Goal: Task Accomplishment & Management: Use online tool/utility

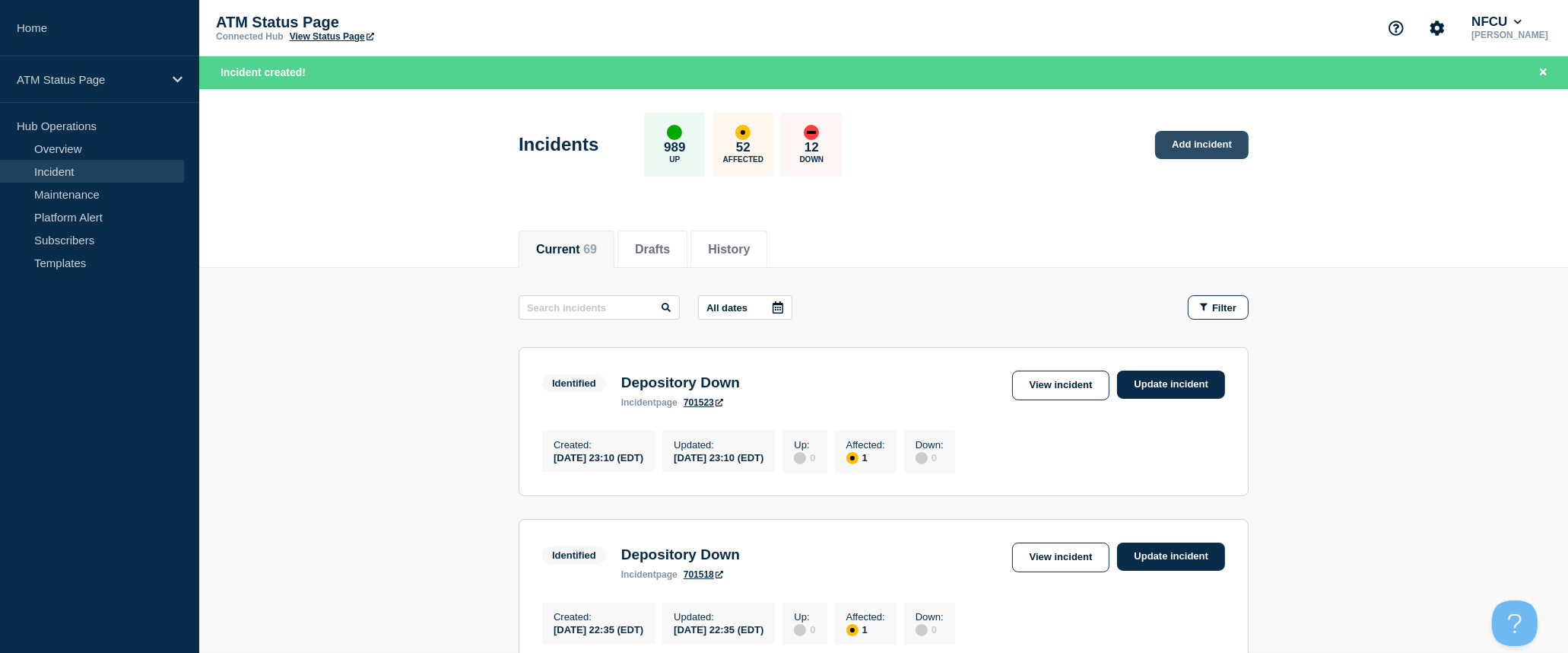
click at [1193, 148] on link "Add incident" at bounding box center [1202, 144] width 94 height 28
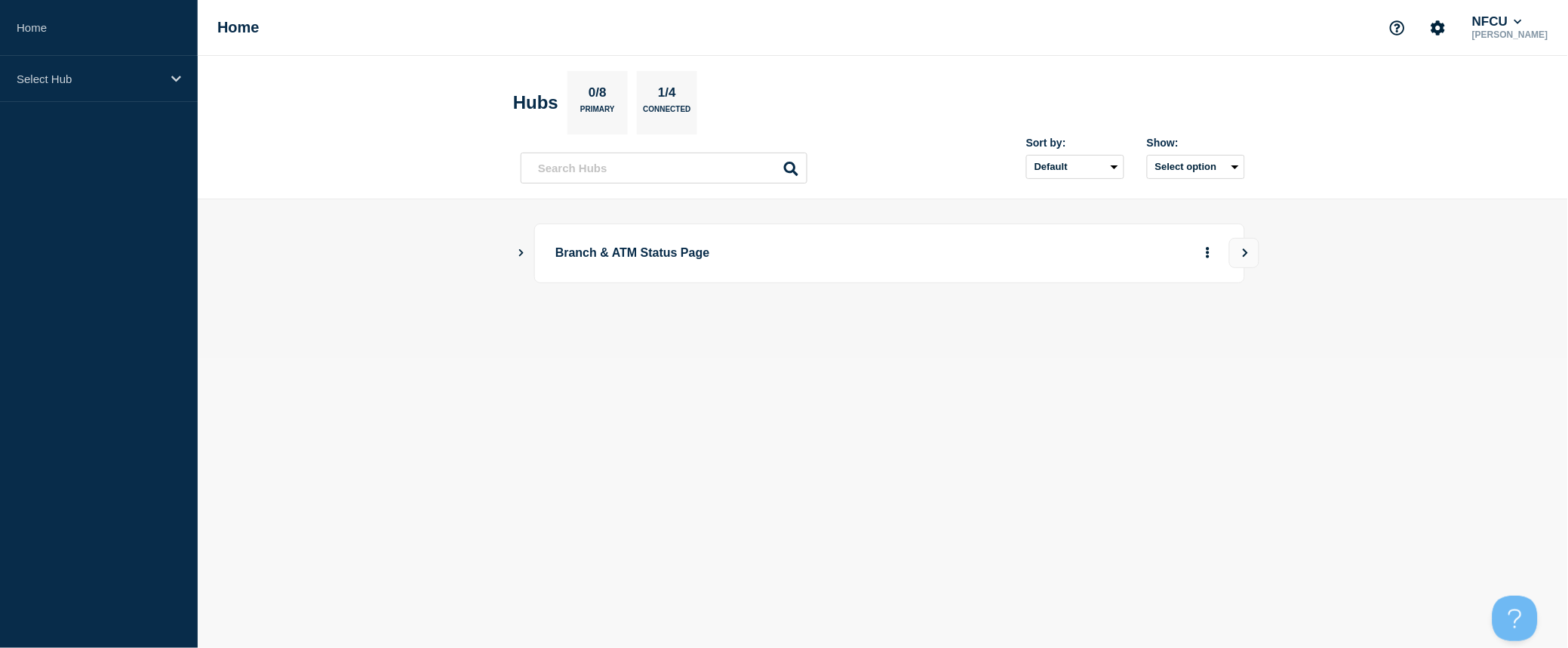
click at [524, 255] on icon "Show Connected Hubs" at bounding box center [521, 252] width 10 height 7
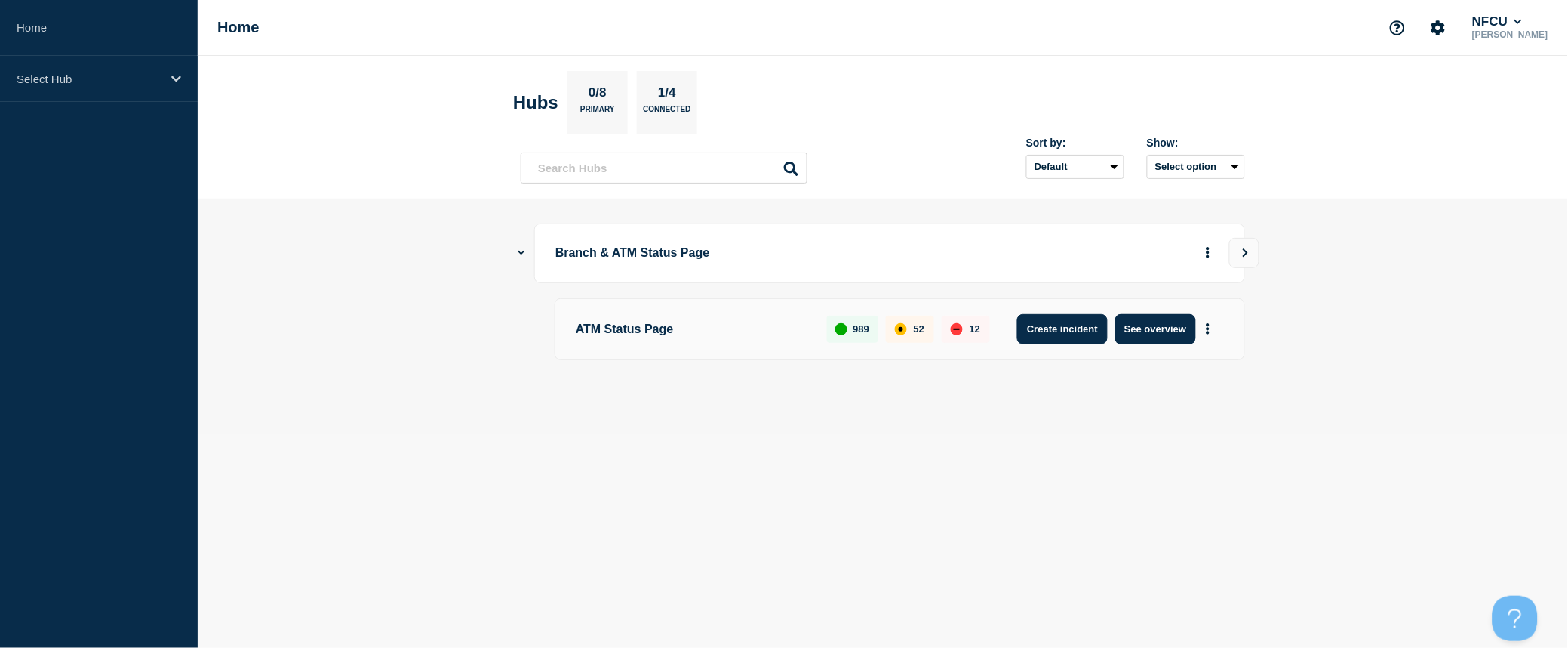
click at [1030, 332] on button "Create incident" at bounding box center [1062, 329] width 90 height 30
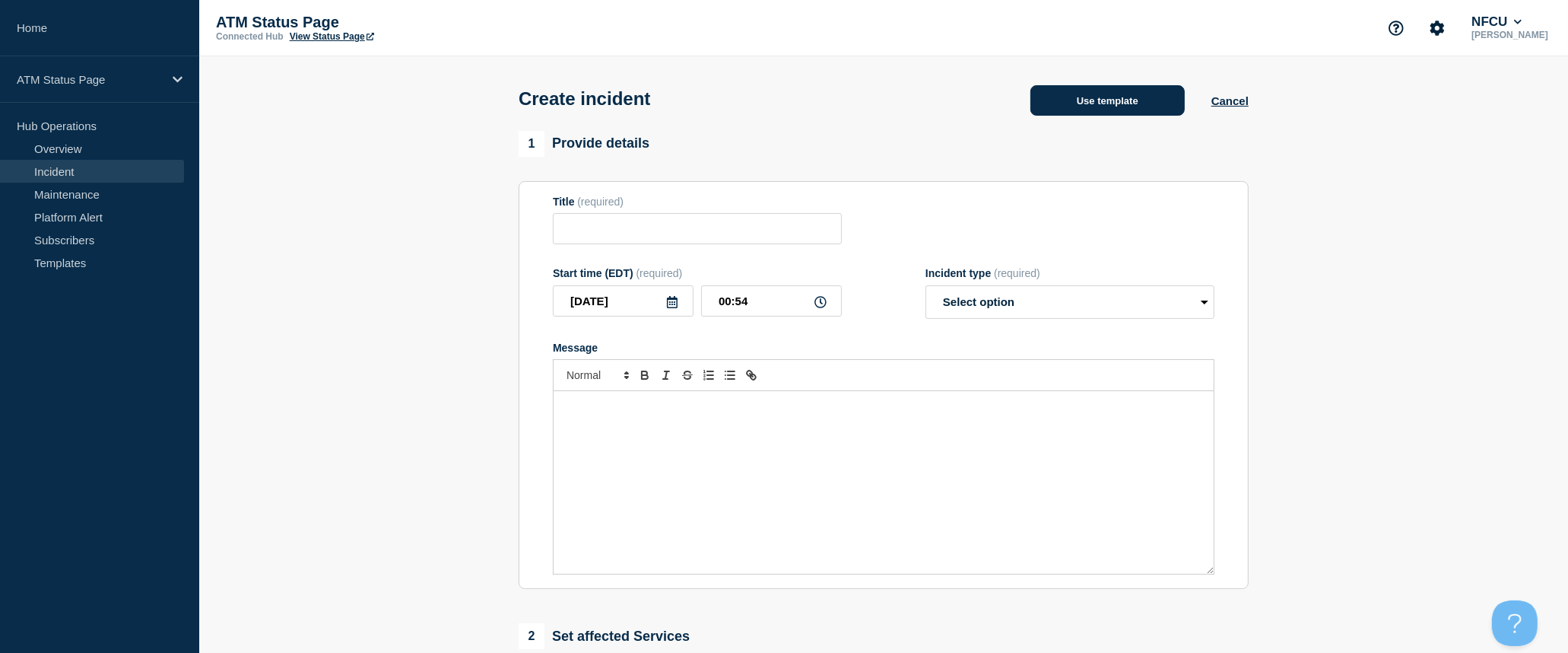
click at [1107, 108] on button "Use template" at bounding box center [1107, 100] width 154 height 31
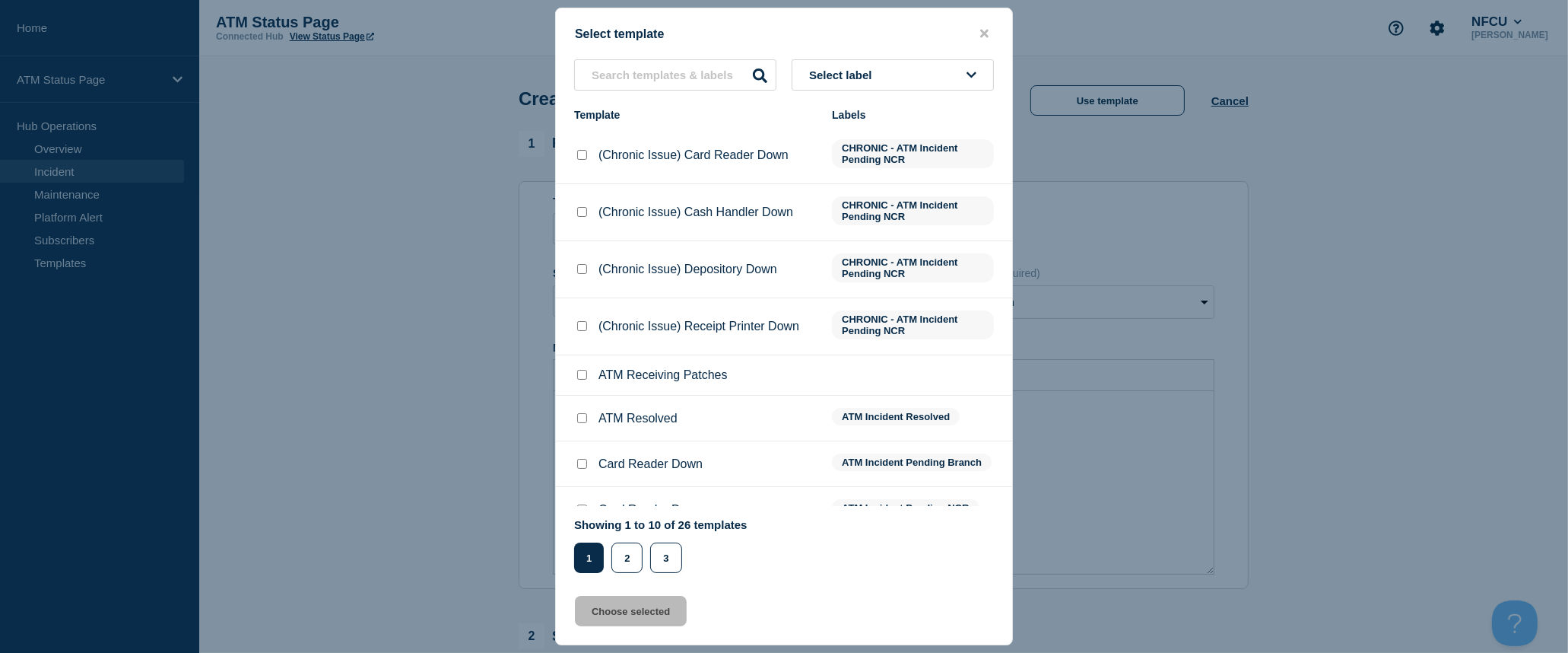
scroll to position [110, 0]
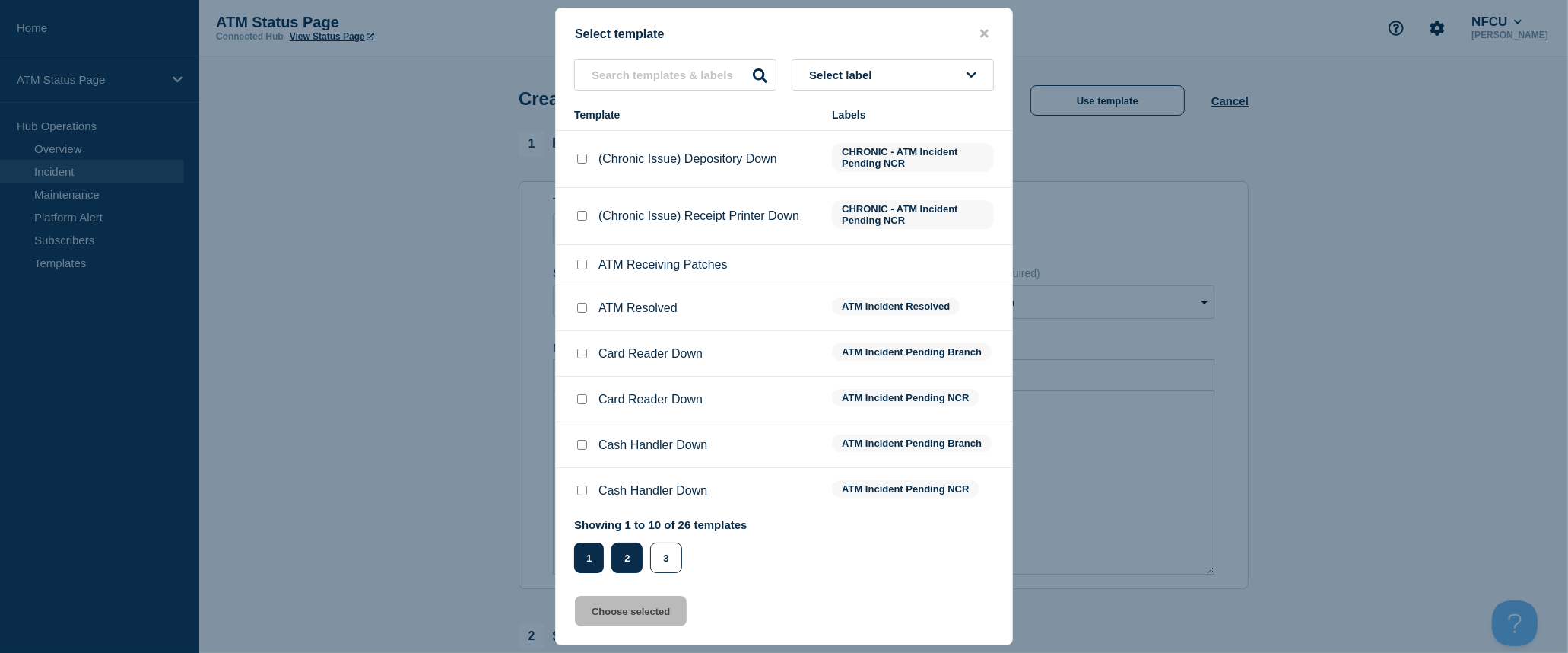
click at [616, 552] on button "2" at bounding box center [627, 557] width 32 height 31
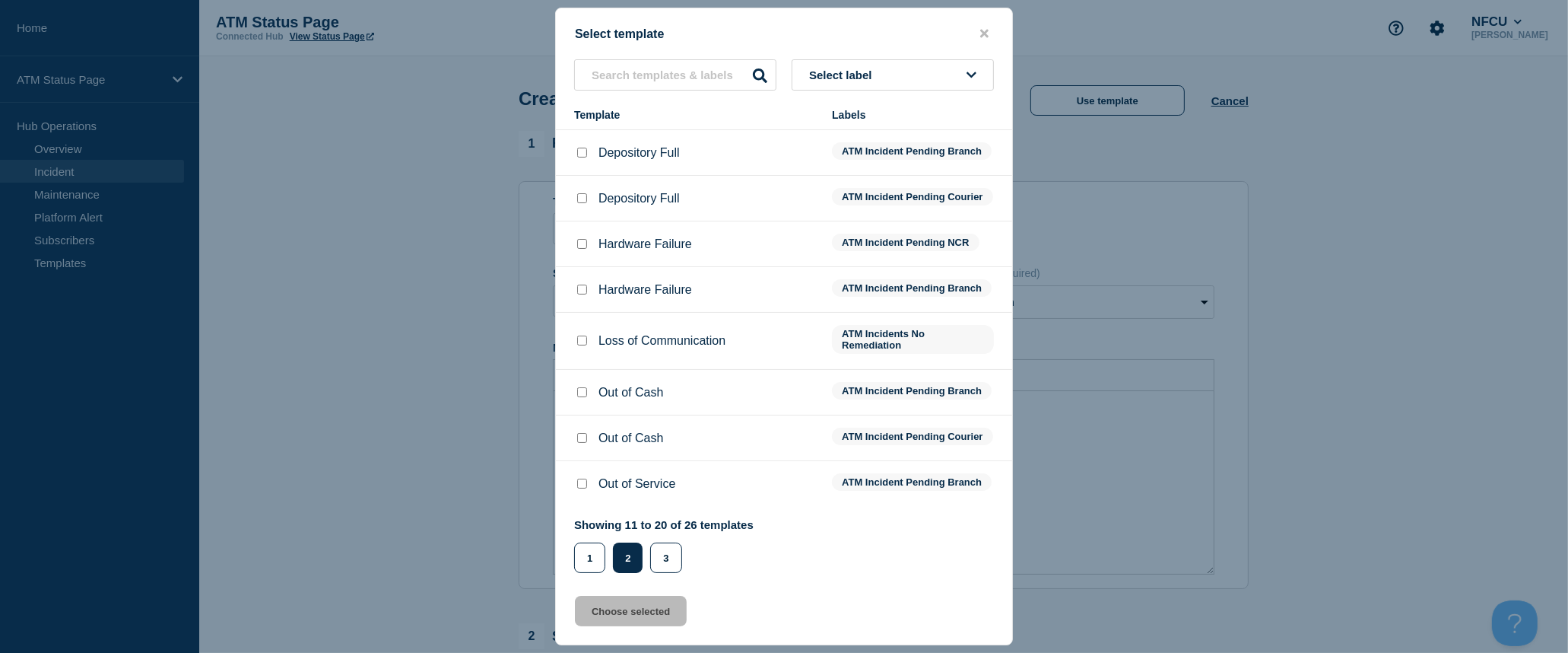
scroll to position [0, 0]
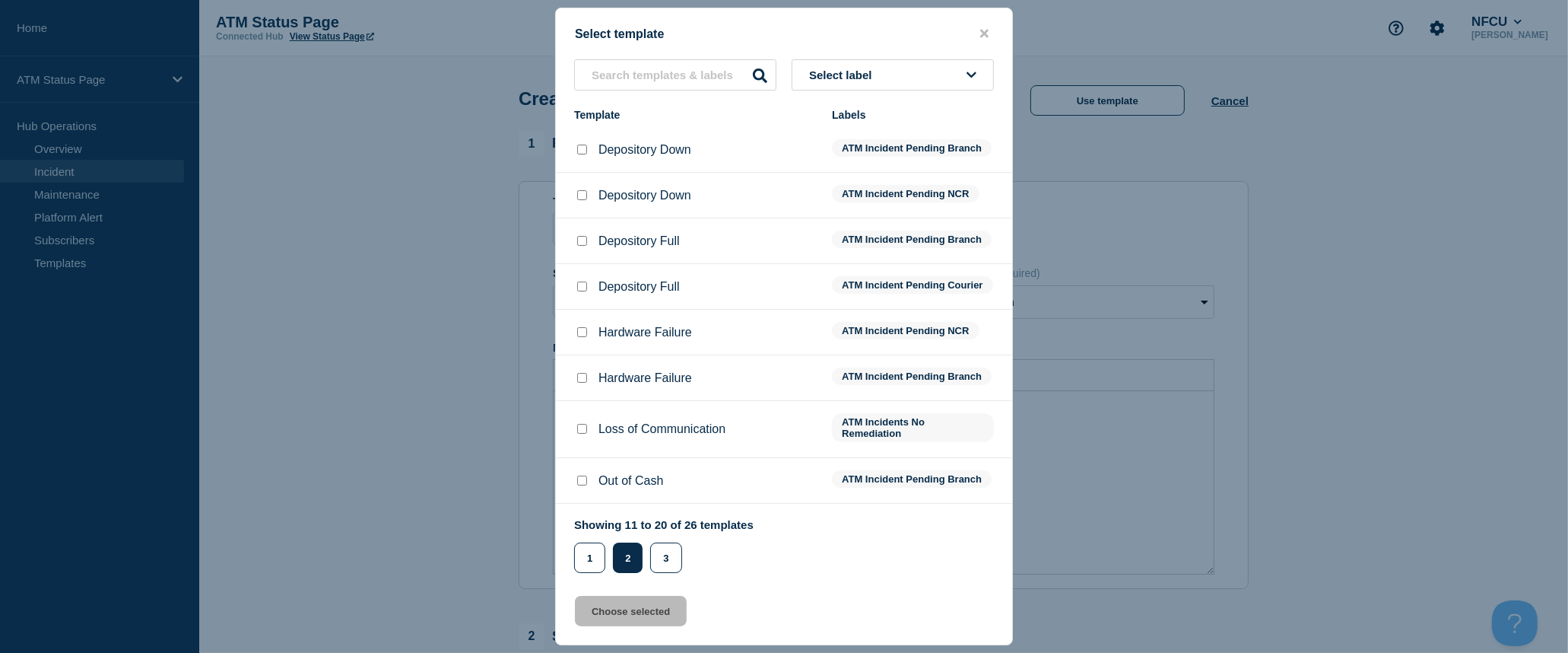
click at [580, 152] on input "Depository Down checkbox" at bounding box center [582, 149] width 10 height 10
checkbox input "true"
click at [651, 609] on button "Choose selected" at bounding box center [631, 611] width 112 height 31
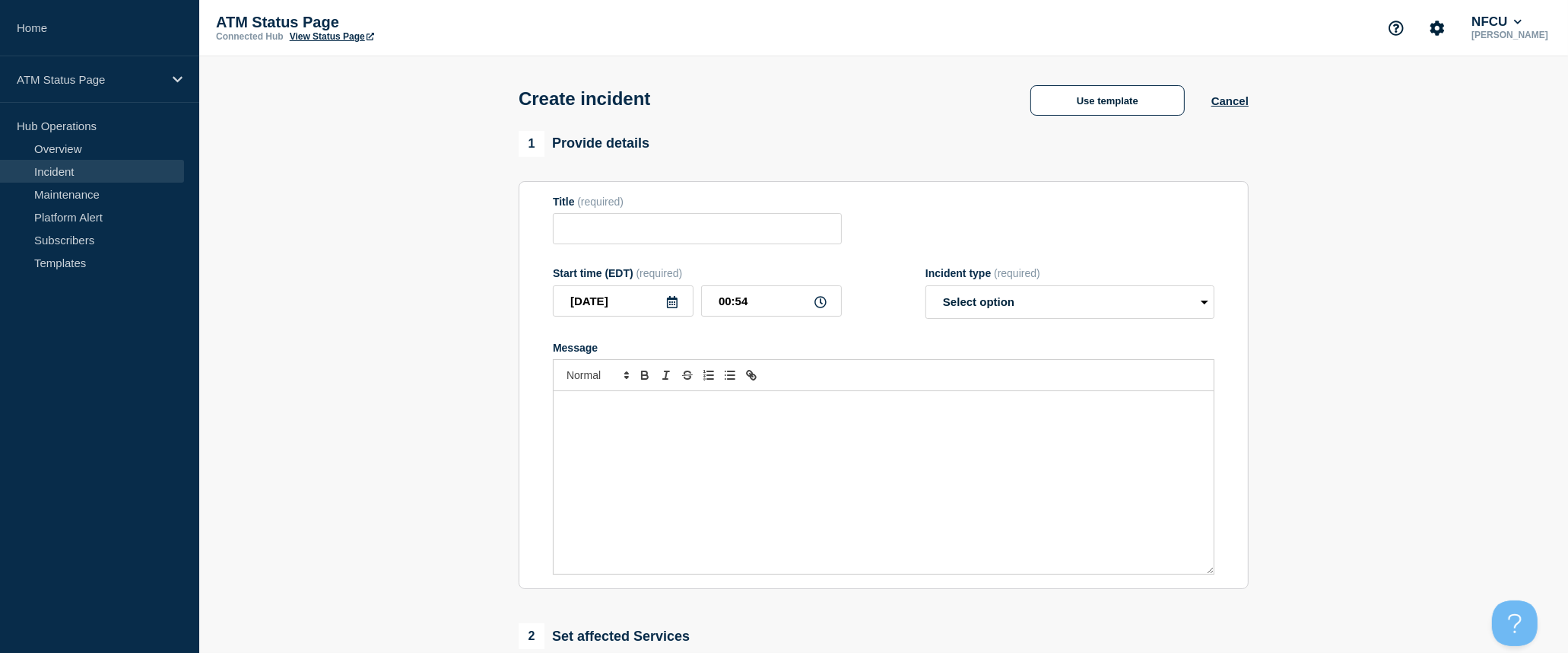
type input "Depository Down"
select select "identified"
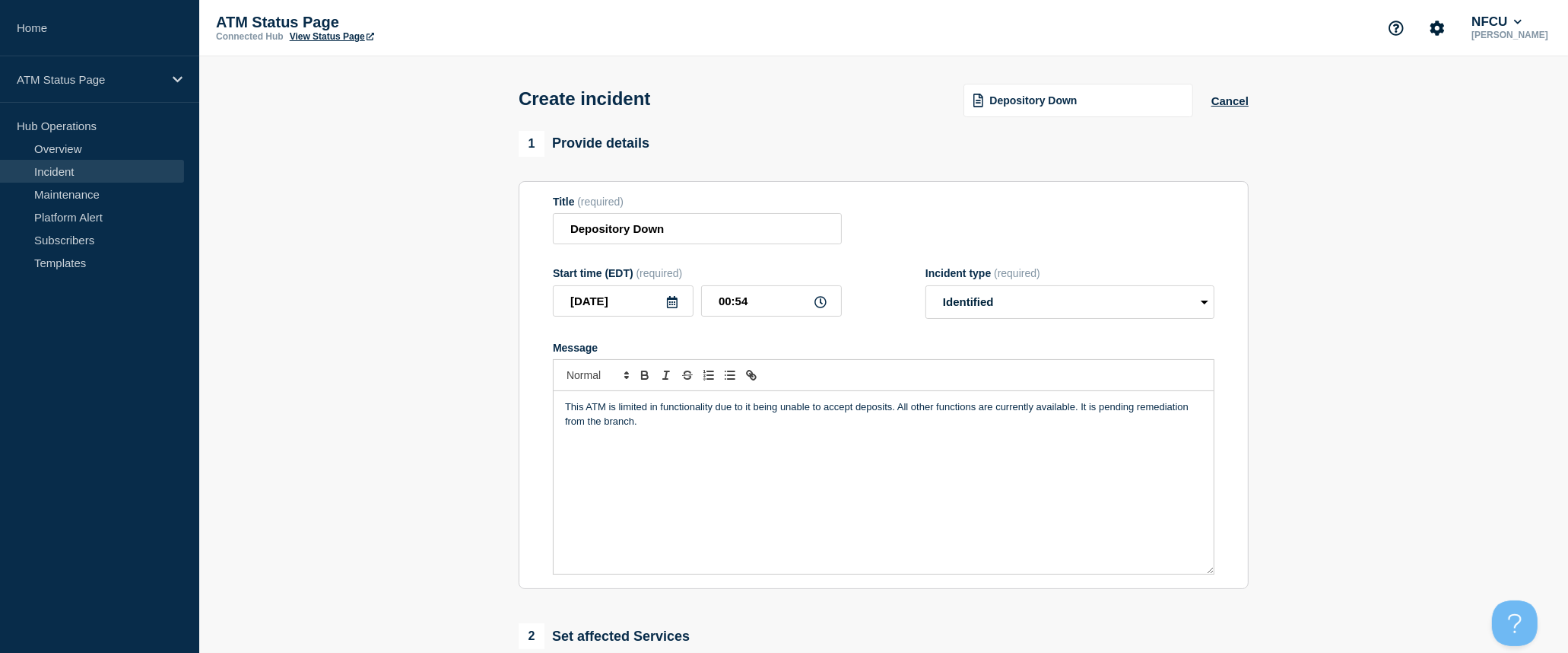
scroll to position [253, 0]
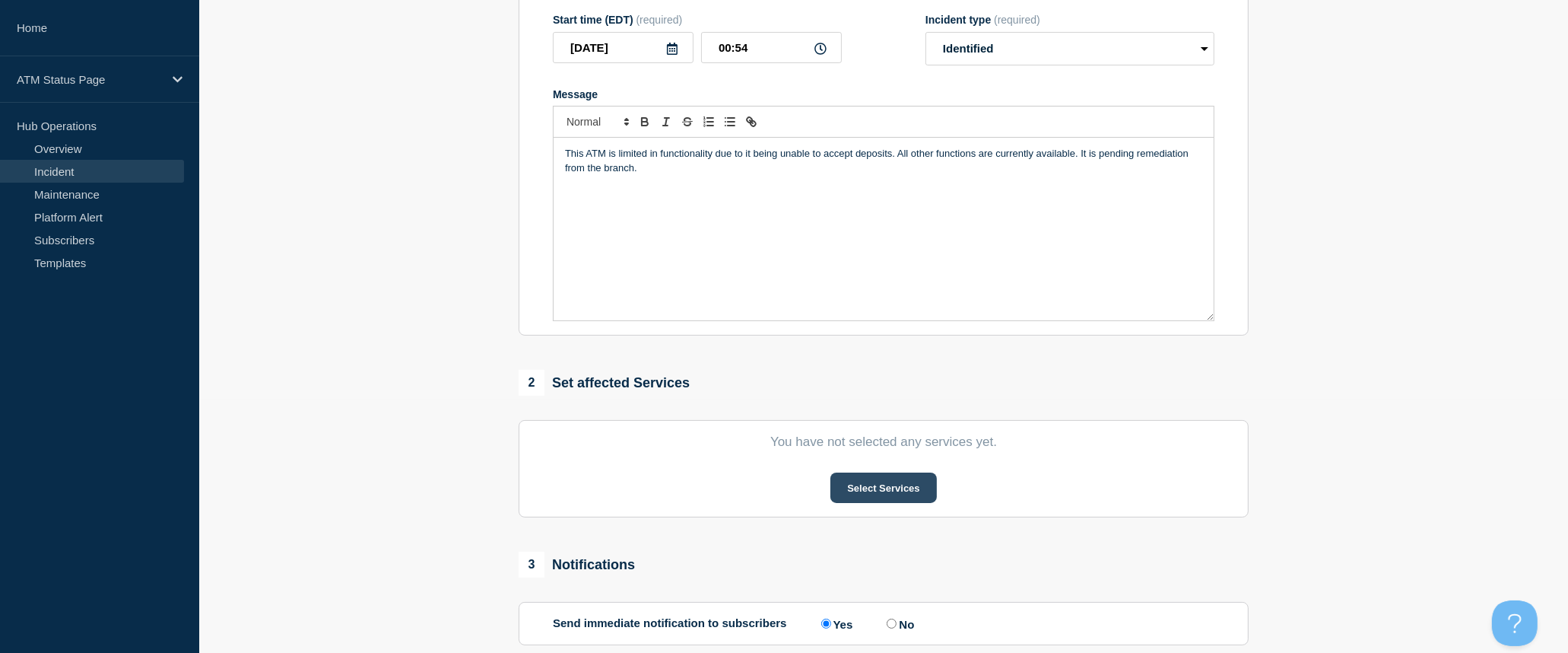
click at [890, 495] on button "Select Services" at bounding box center [883, 488] width 105 height 31
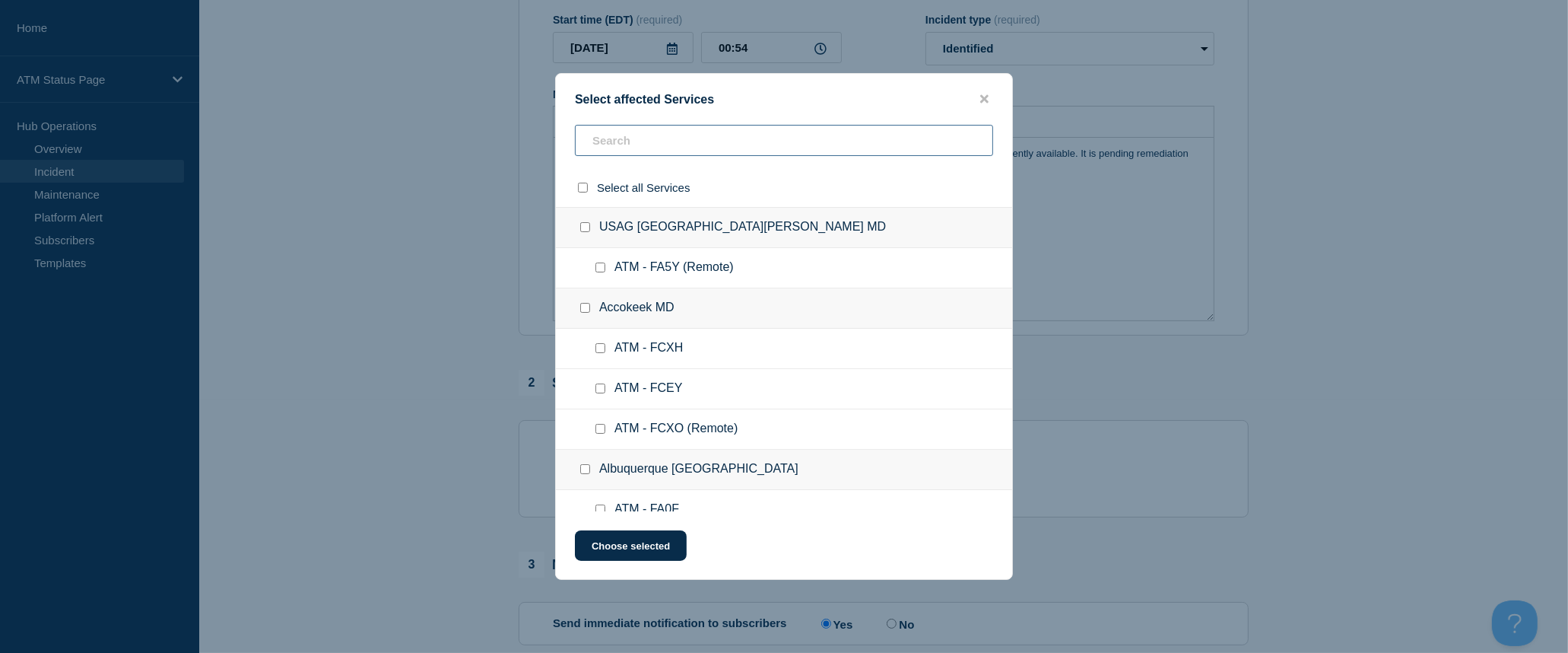
click at [756, 143] on input "text" at bounding box center [784, 140] width 418 height 32
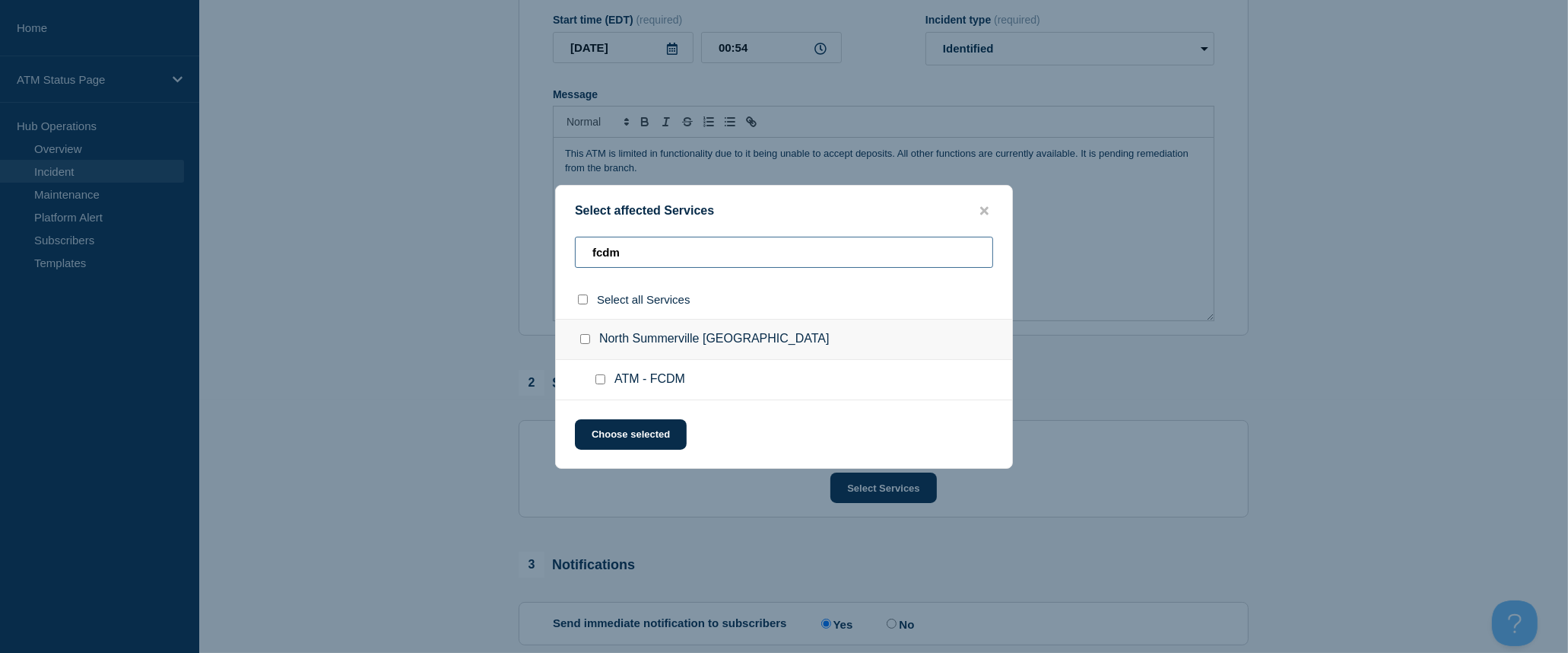
type input "fcdm"
click at [582, 299] on input "select all checkbox" at bounding box center [582, 299] width 10 height 10
checkbox input "true"
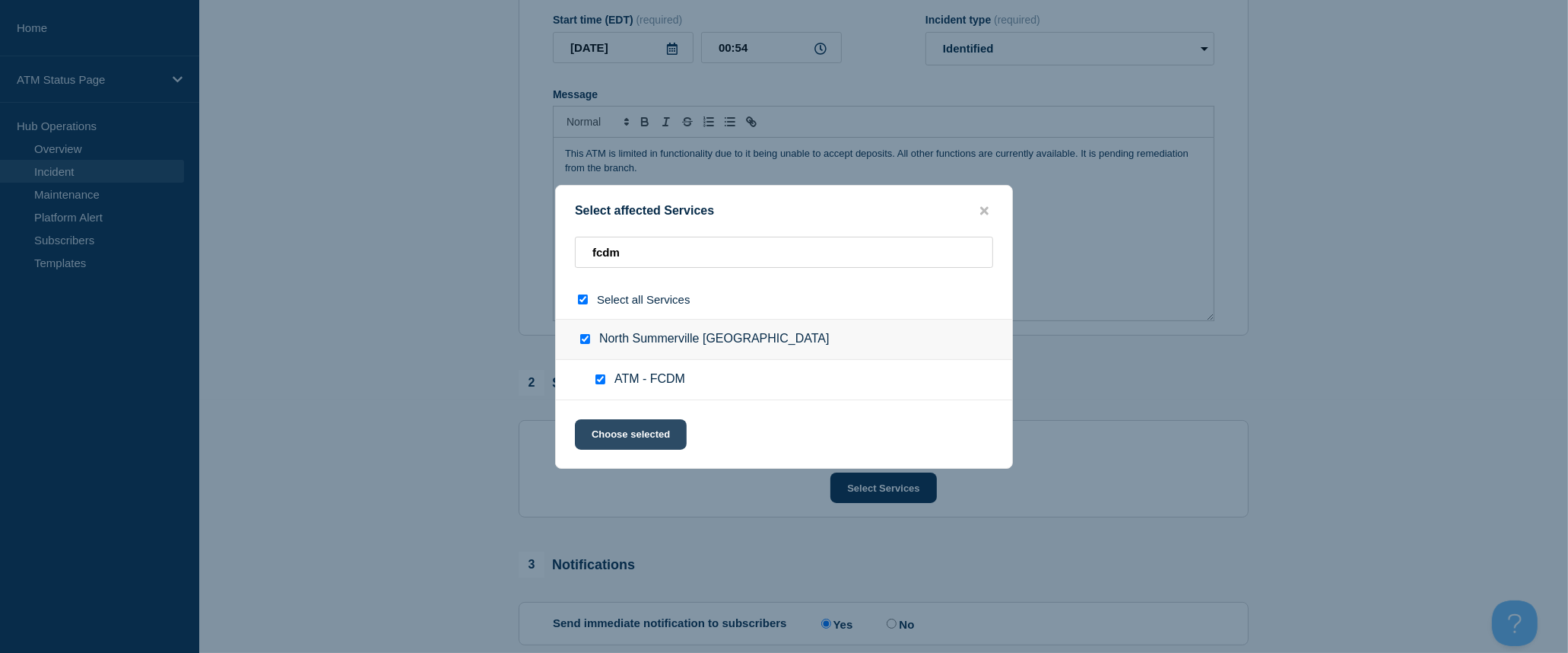
click at [632, 434] on button "Choose selected" at bounding box center [631, 435] width 112 height 31
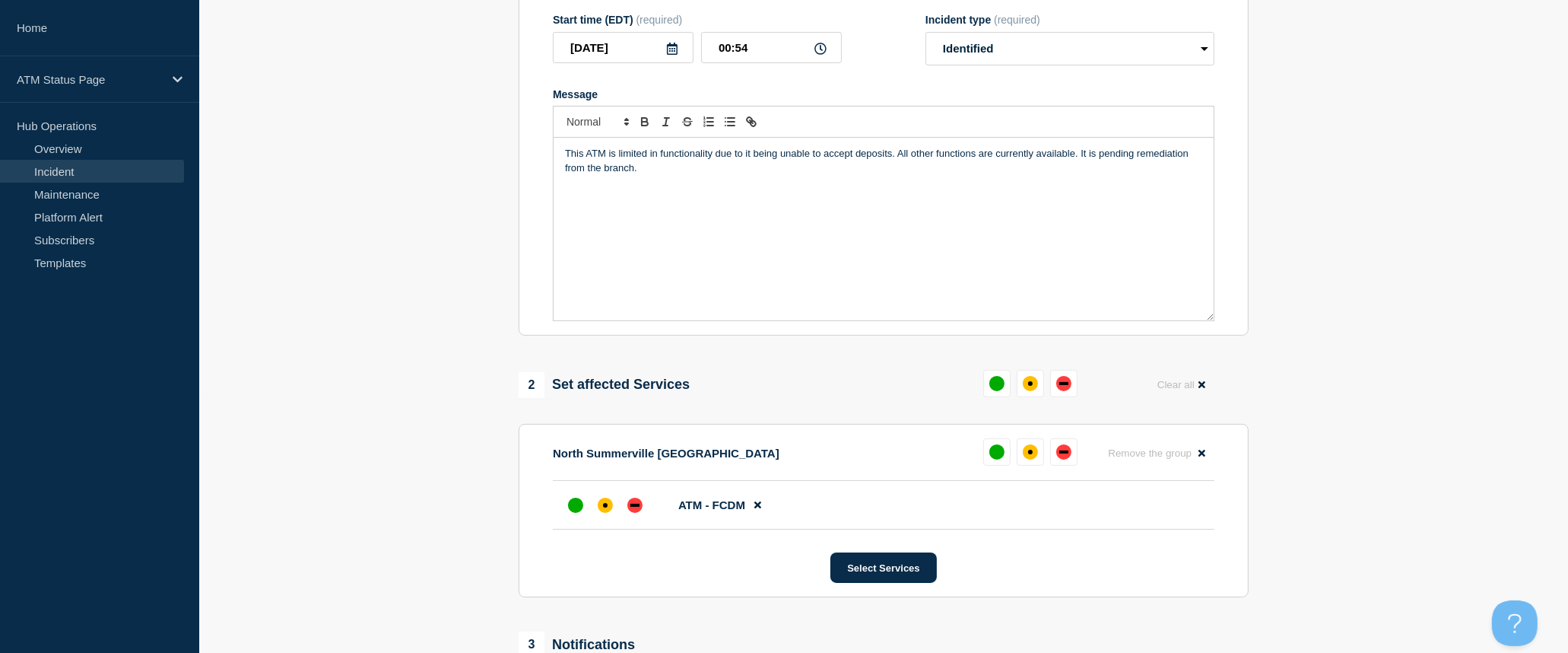
scroll to position [338, 0]
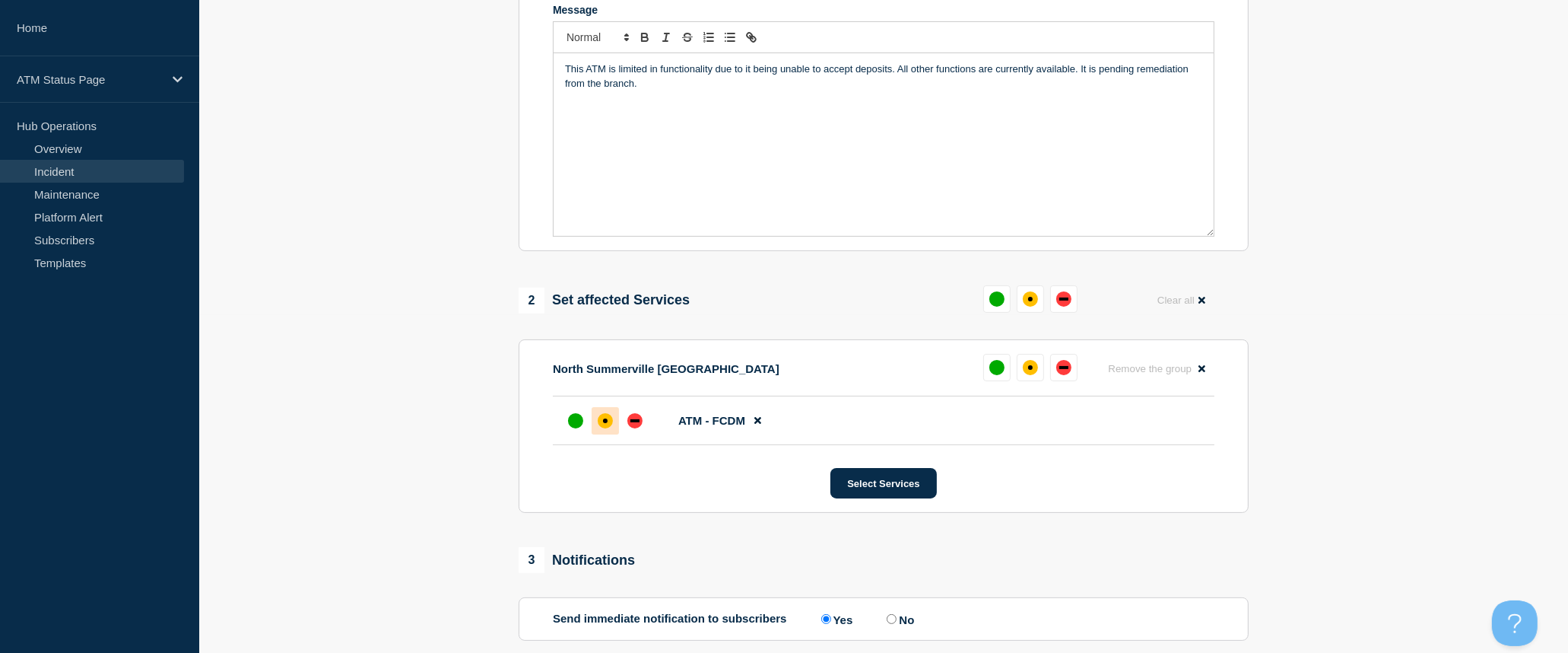
click at [607, 426] on div "affected" at bounding box center [605, 420] width 15 height 15
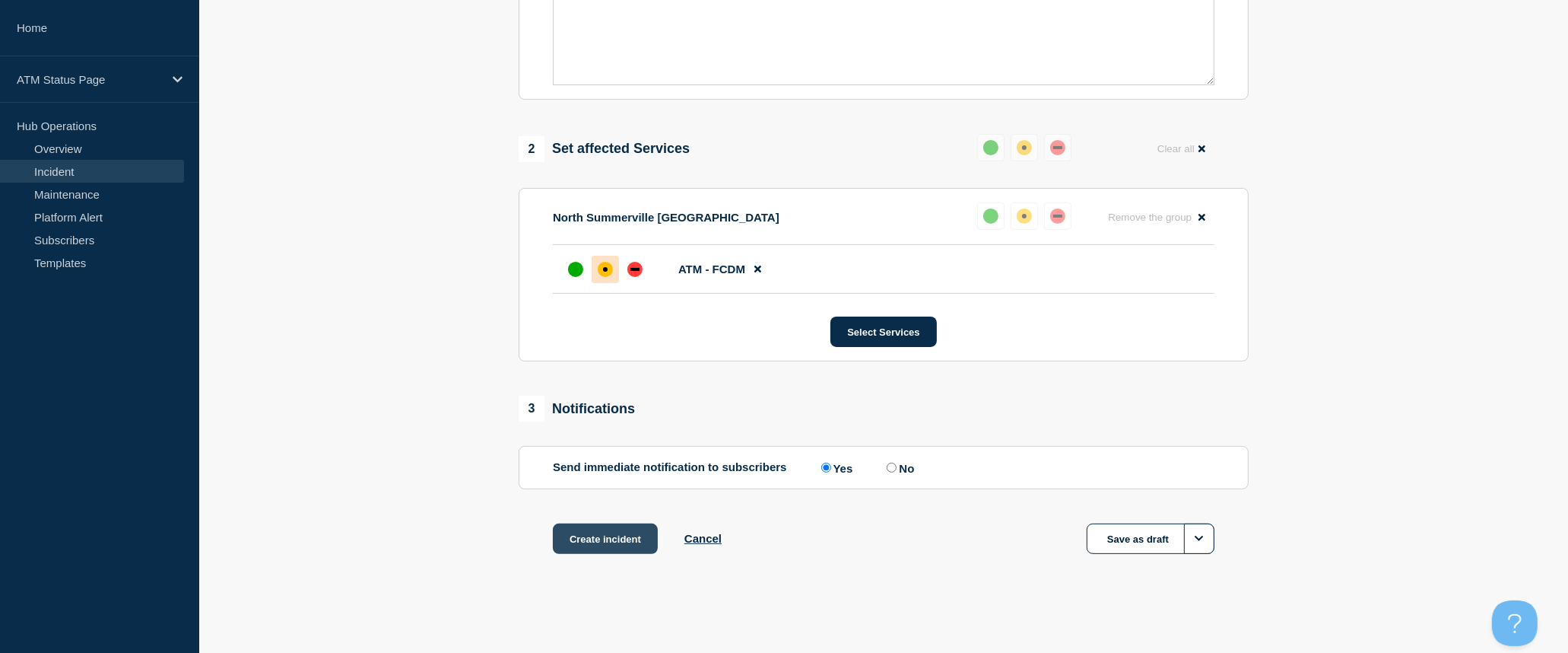
click at [609, 538] on button "Create incident" at bounding box center [605, 538] width 105 height 31
